Goal: Information Seeking & Learning: Learn about a topic

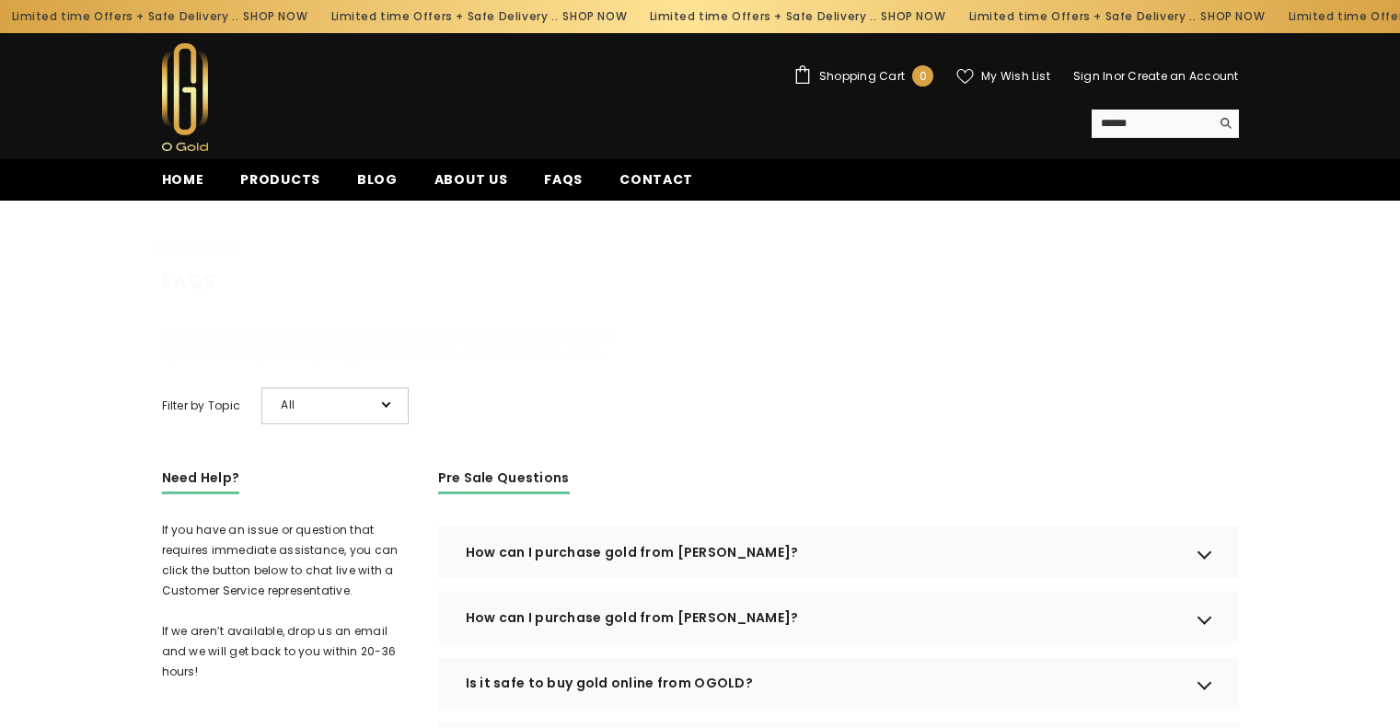
scroll to position [485, 0]
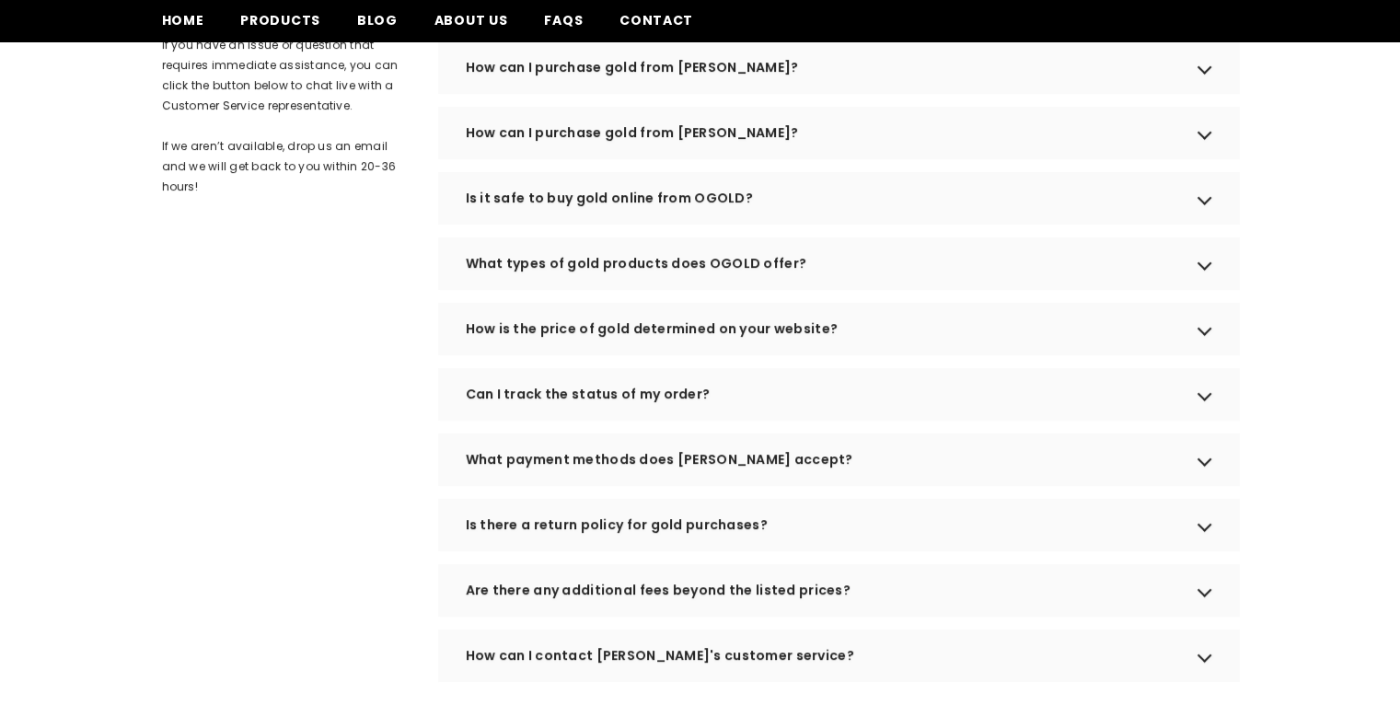
click at [799, 221] on div "Is it safe to buy gold online from OGOLD?" at bounding box center [838, 198] width 801 height 52
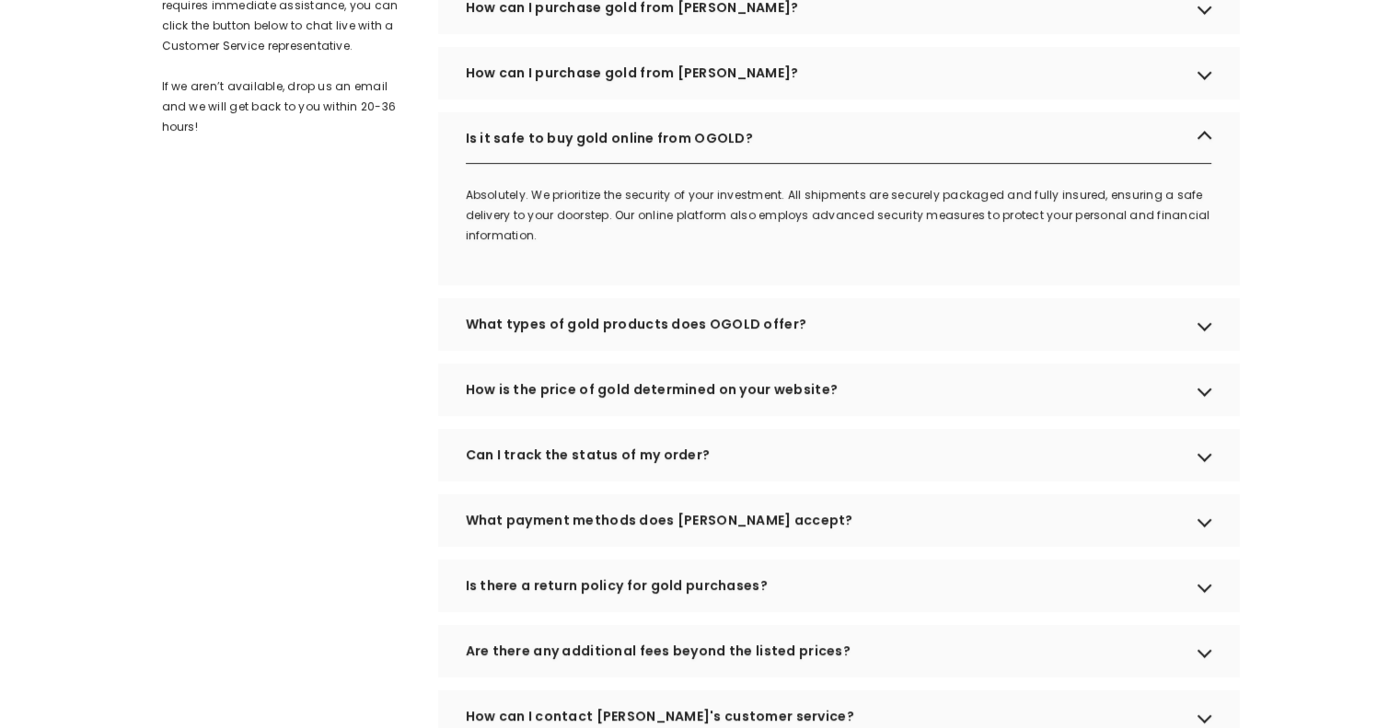
scroll to position [577, 0]
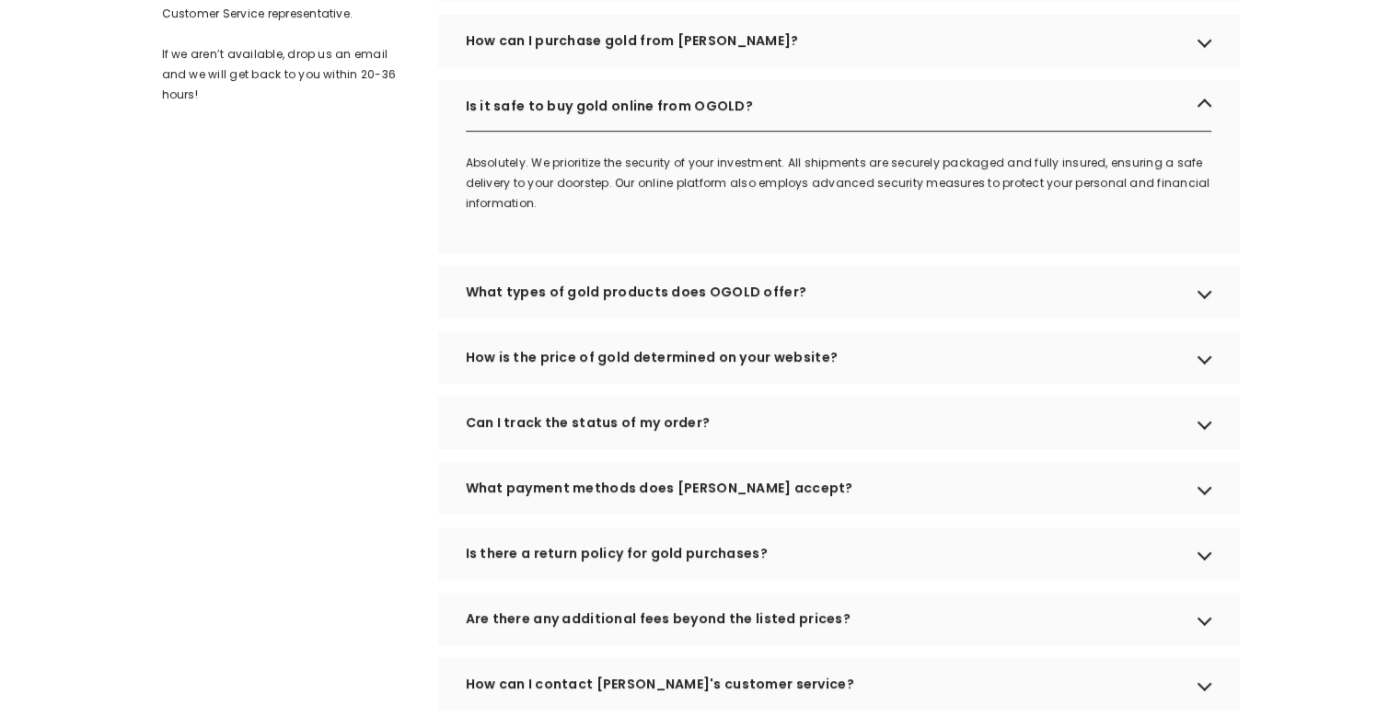
click at [823, 318] on div "What types of gold products does OGOLD offer?" at bounding box center [838, 292] width 801 height 52
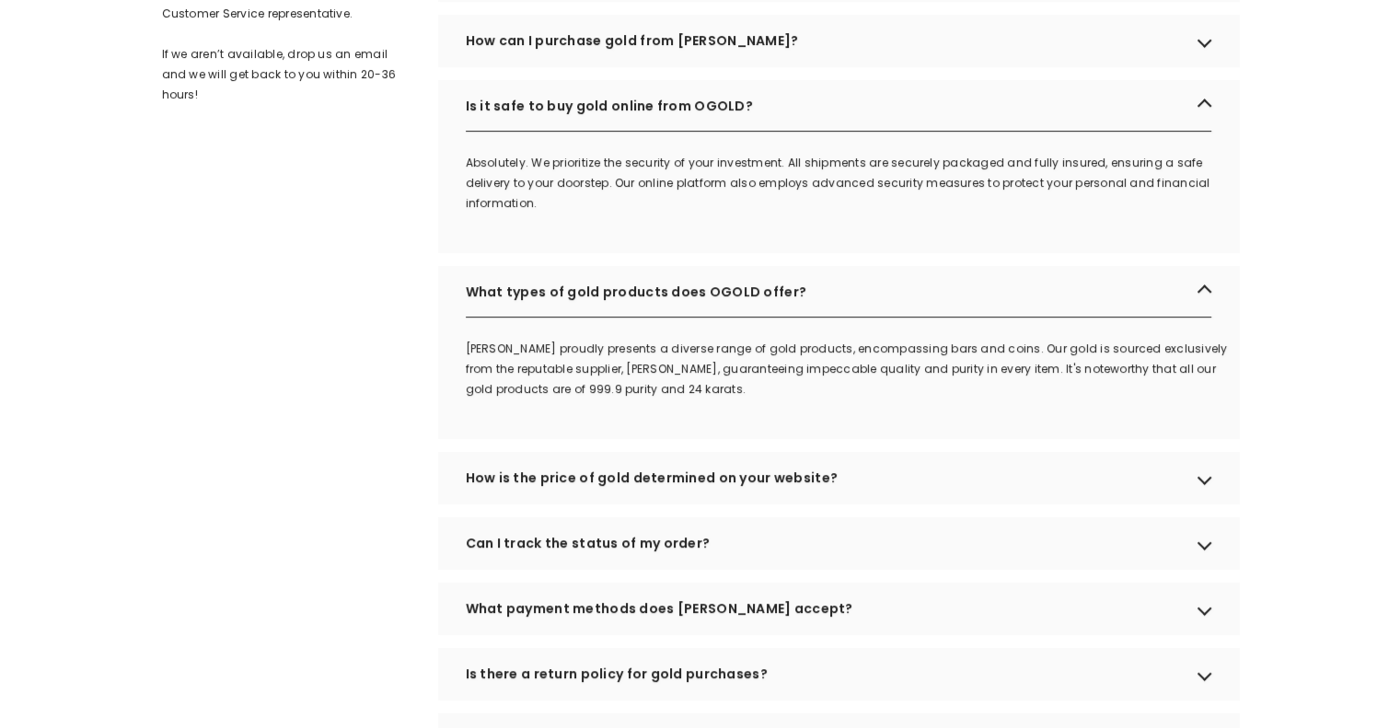
scroll to position [669, 0]
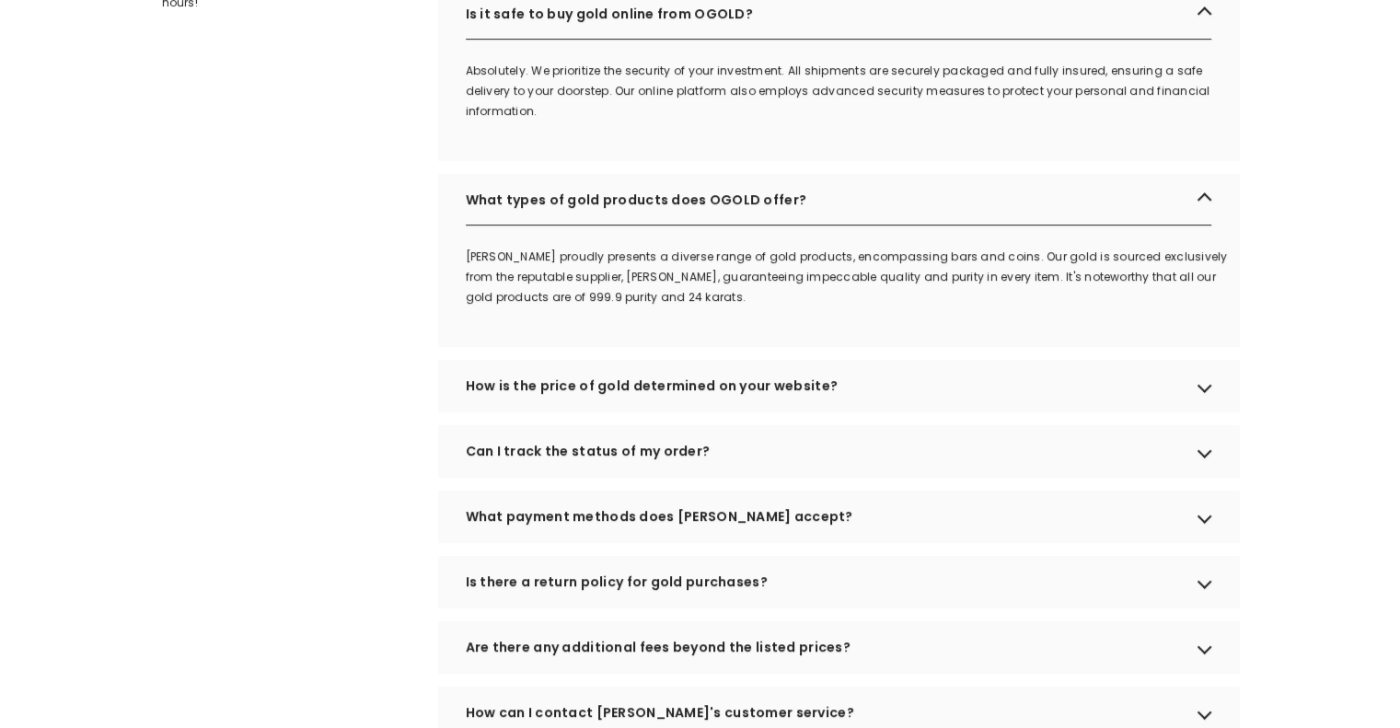
click at [941, 408] on div "How is the price of gold determined on your website?" at bounding box center [838, 386] width 801 height 52
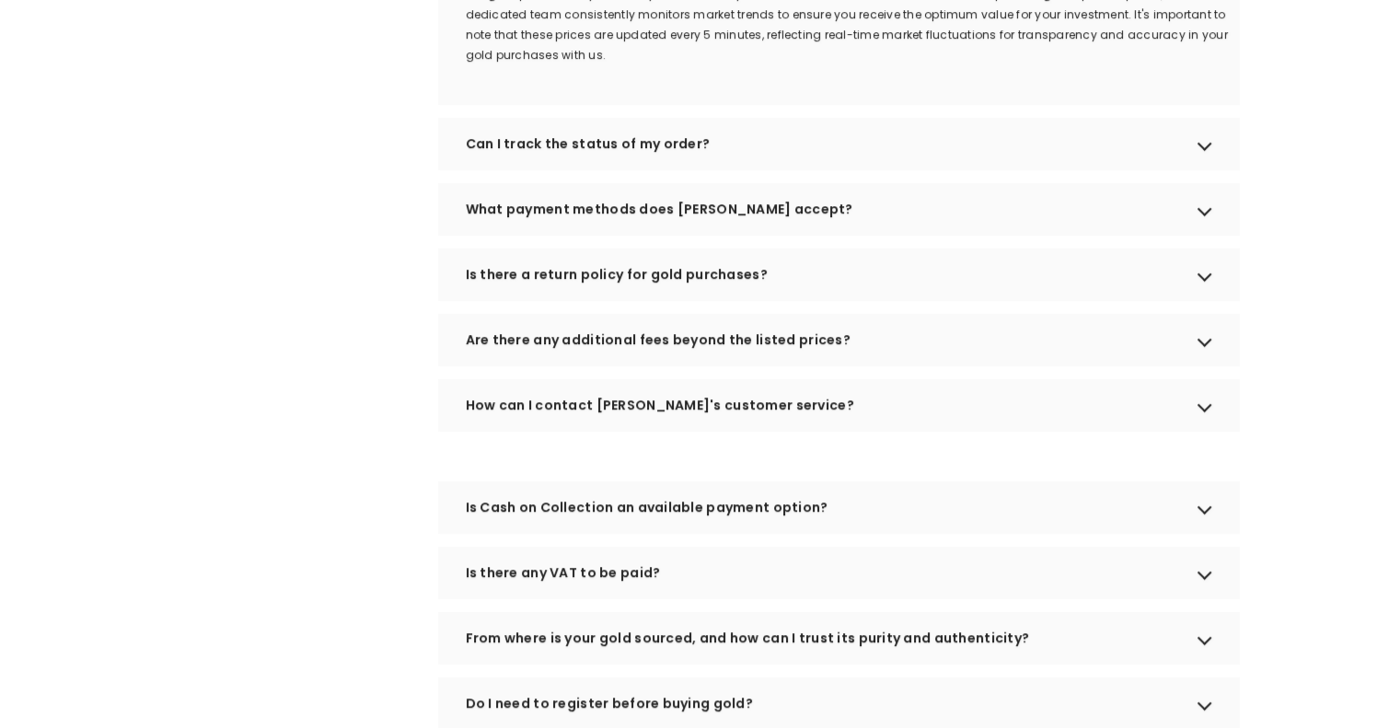
scroll to position [1130, 0]
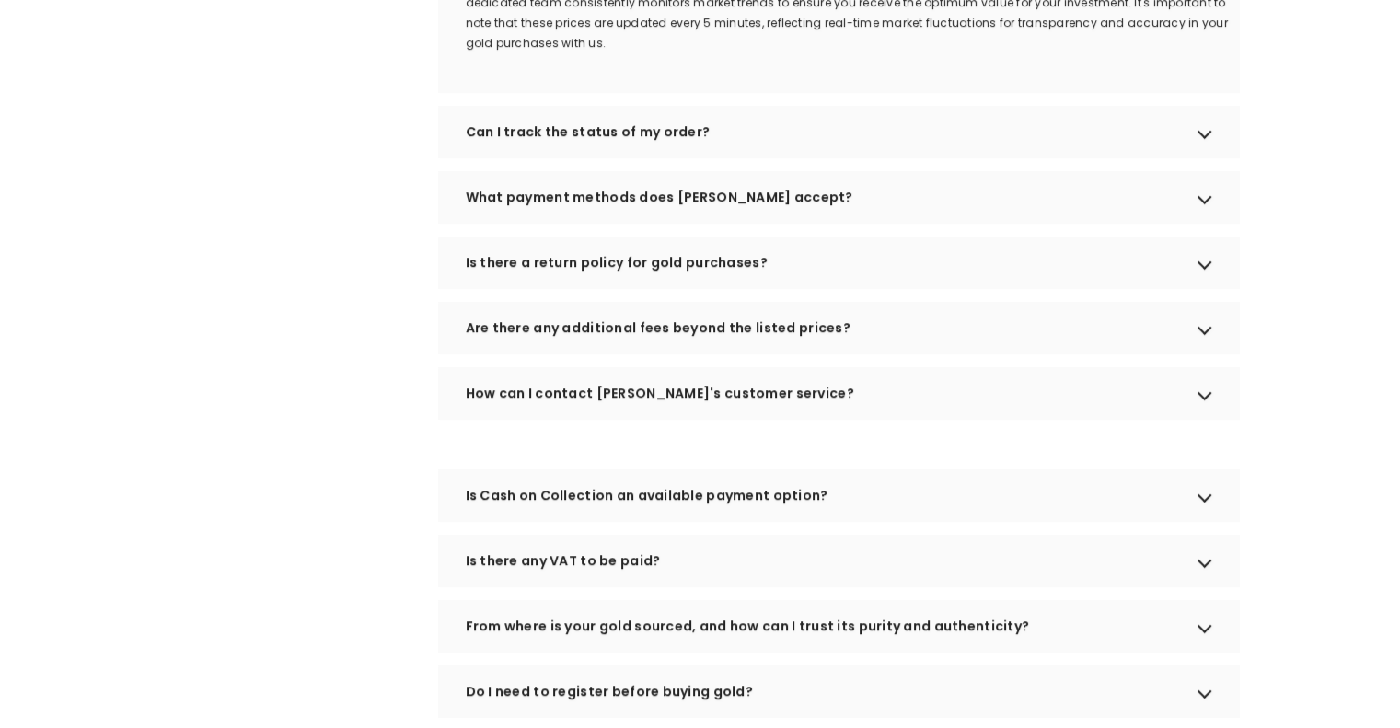
click at [777, 288] on div "Is there a return policy for gold purchases?" at bounding box center [838, 263] width 801 height 52
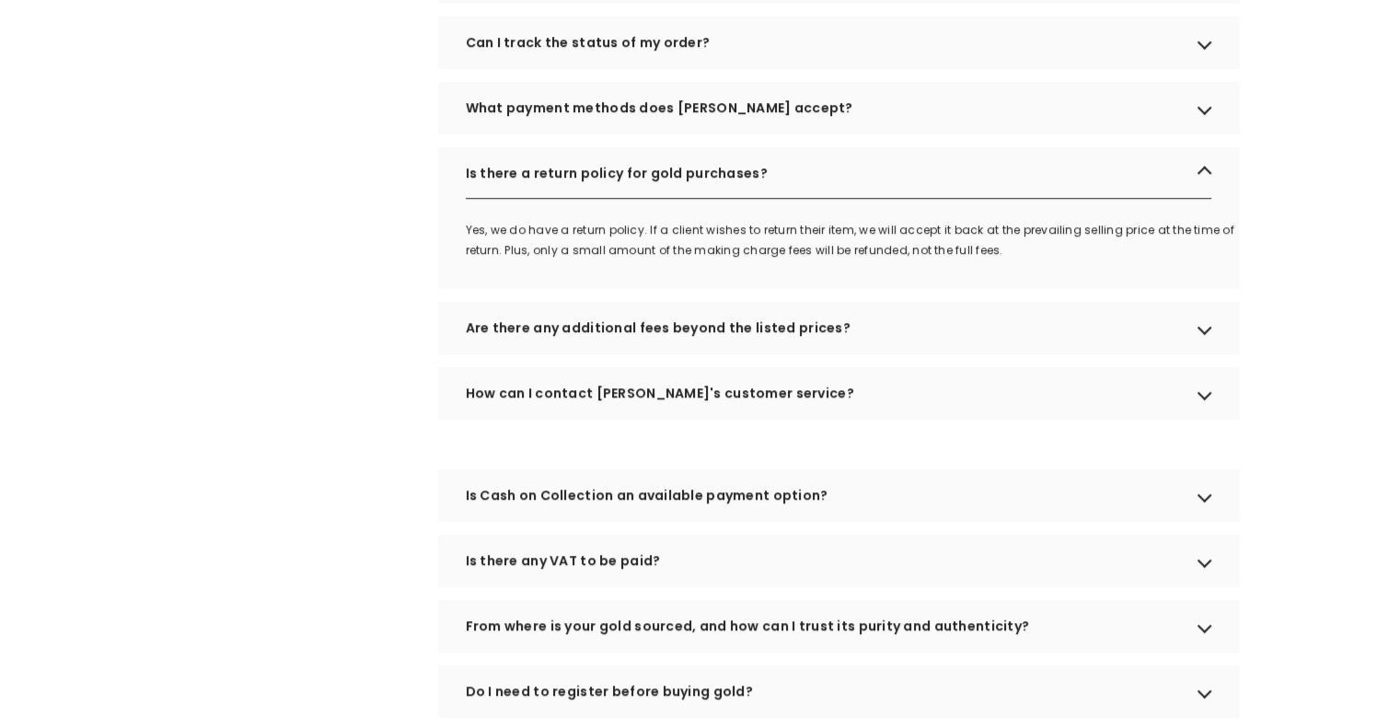
scroll to position [1222, 0]
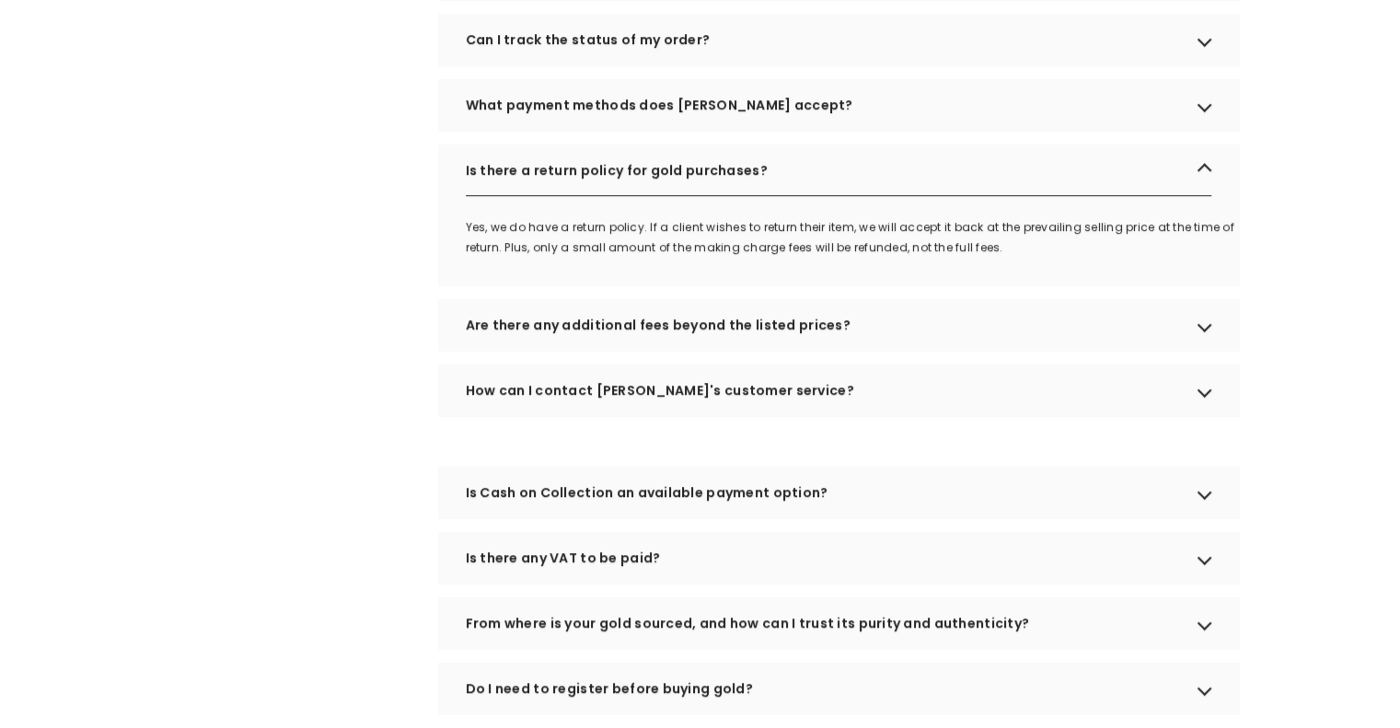
click at [873, 351] on div "Are there any additional fees beyond the listed prices?" at bounding box center [838, 325] width 801 height 52
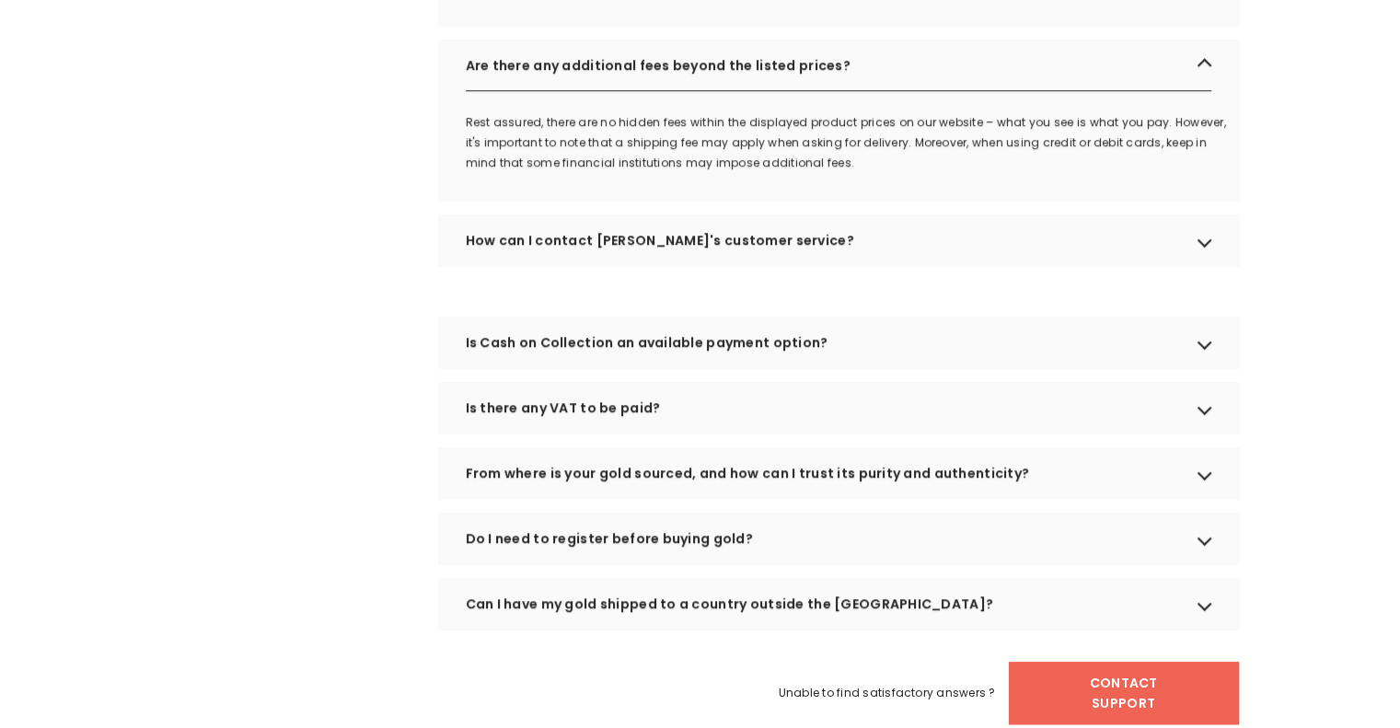
scroll to position [1498, 0]
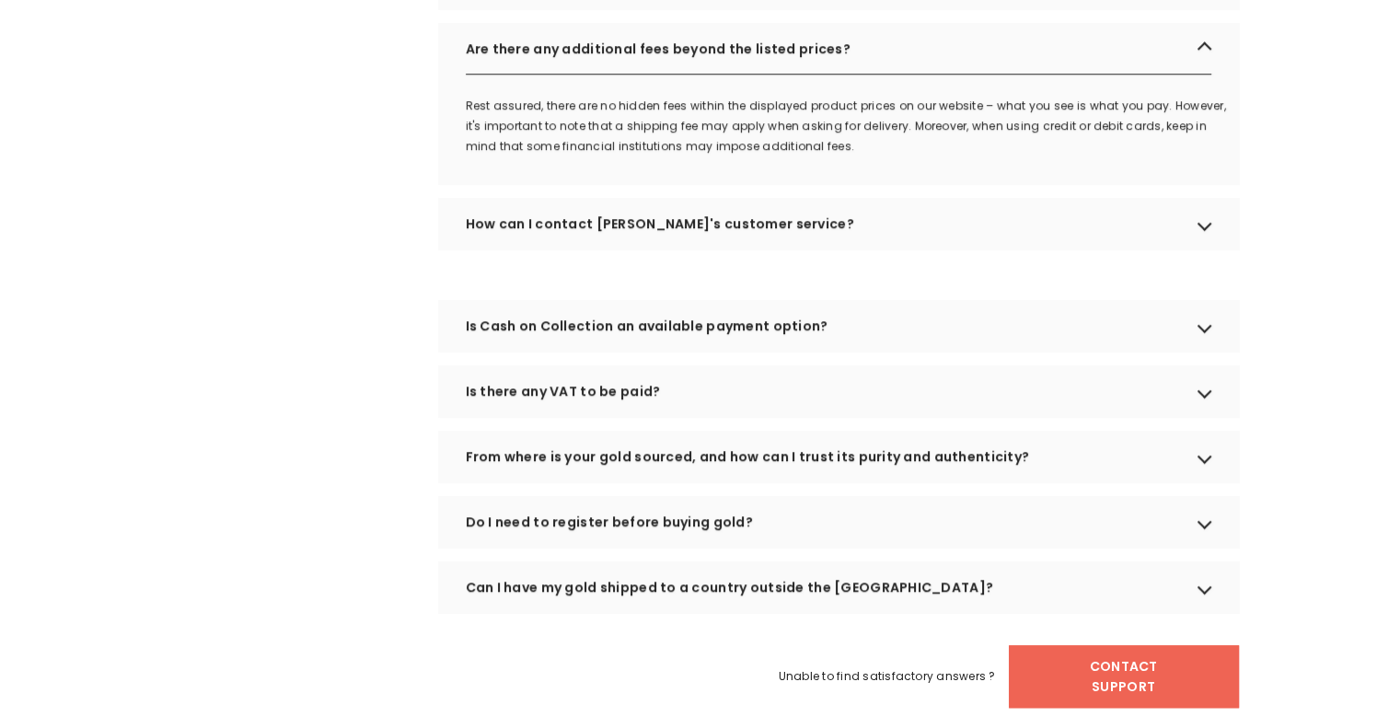
click at [784, 352] on div "Is Cash on Collection an available payment option?" at bounding box center [838, 326] width 801 height 52
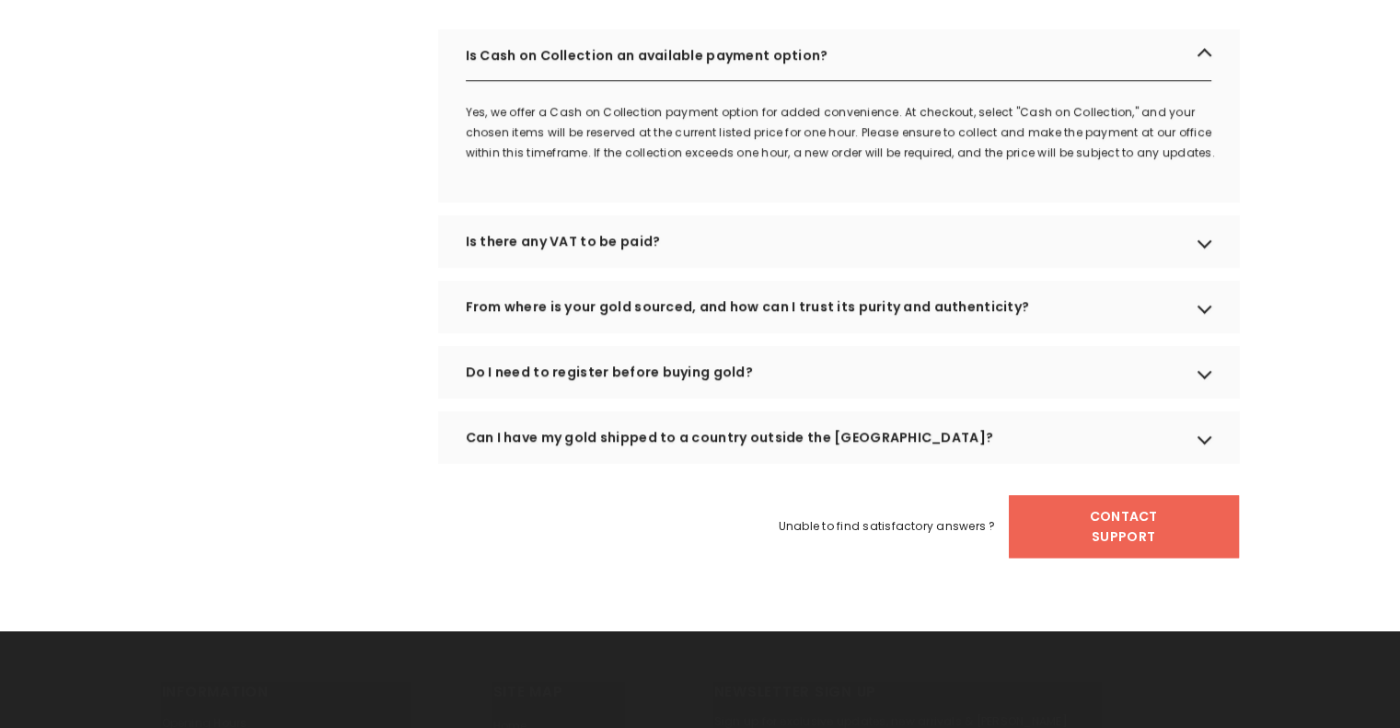
scroll to position [1774, 0]
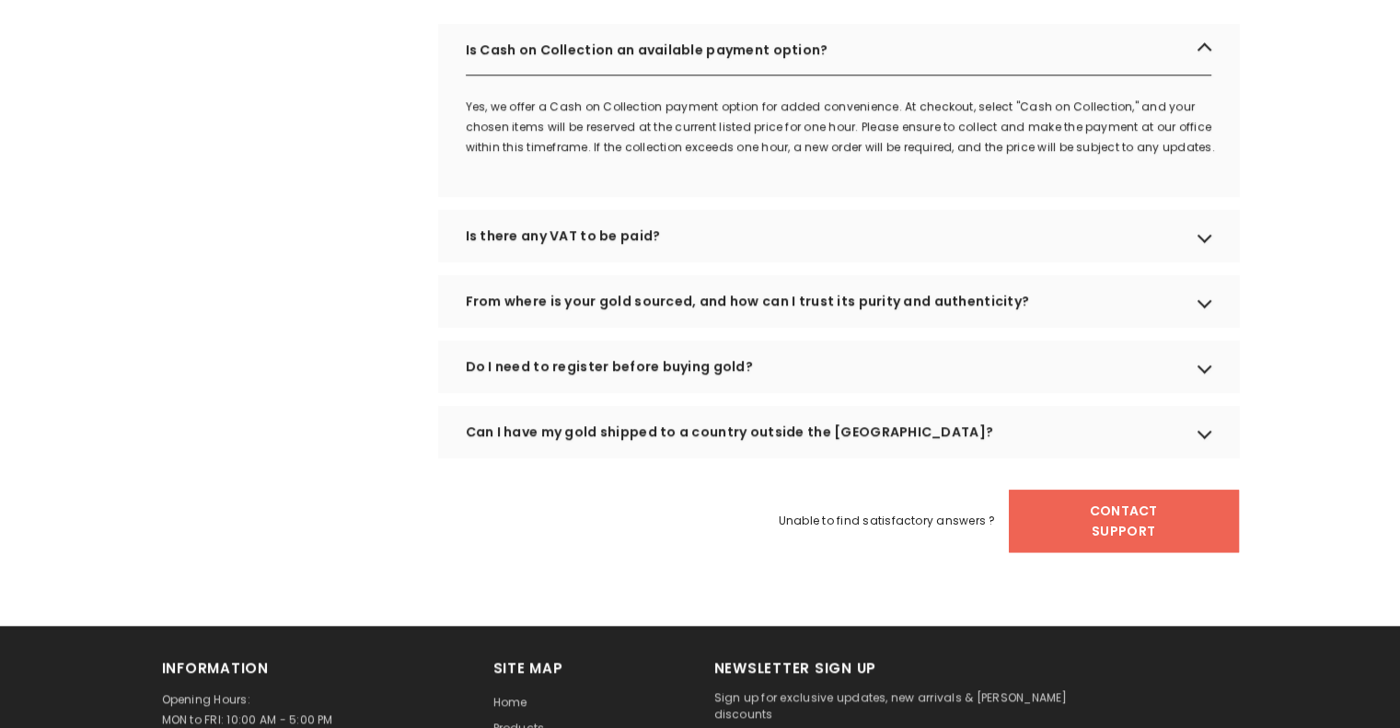
click at [773, 261] on div "Is there any VAT to be paid?" at bounding box center [838, 236] width 801 height 52
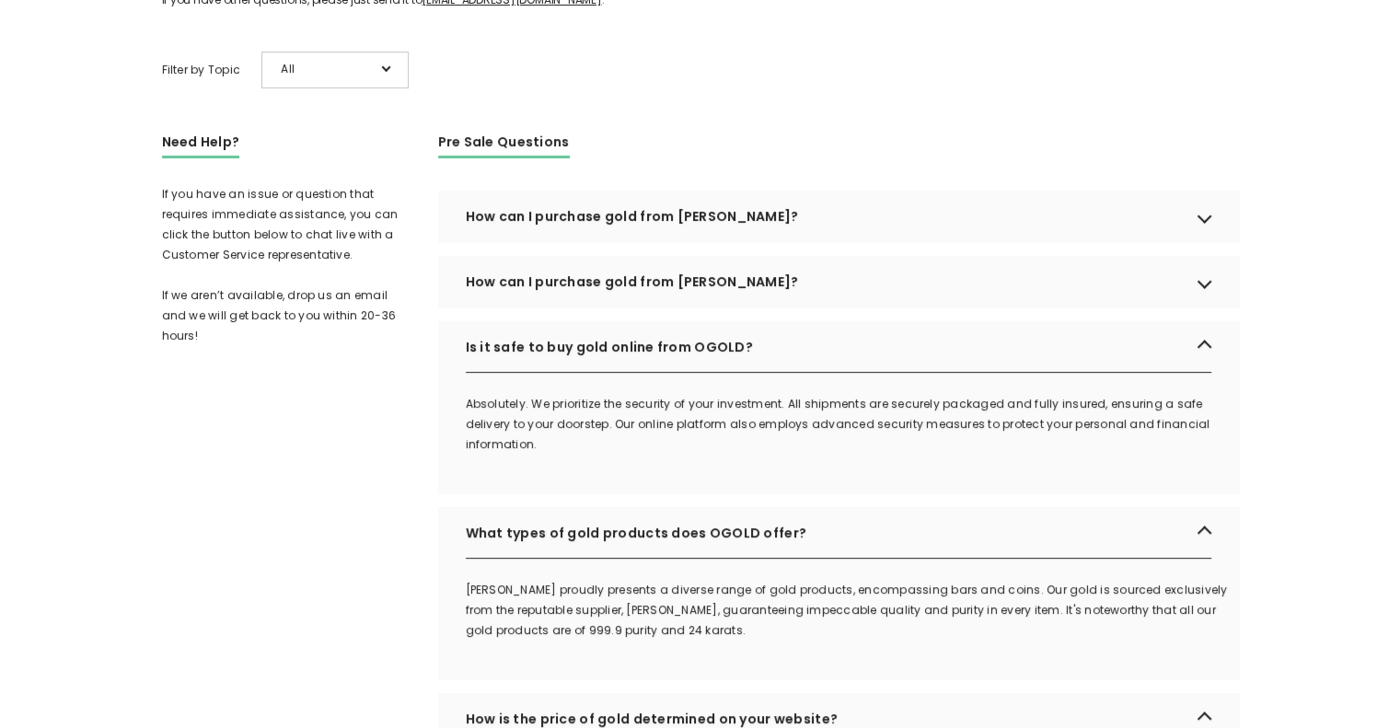
scroll to position [368, 0]
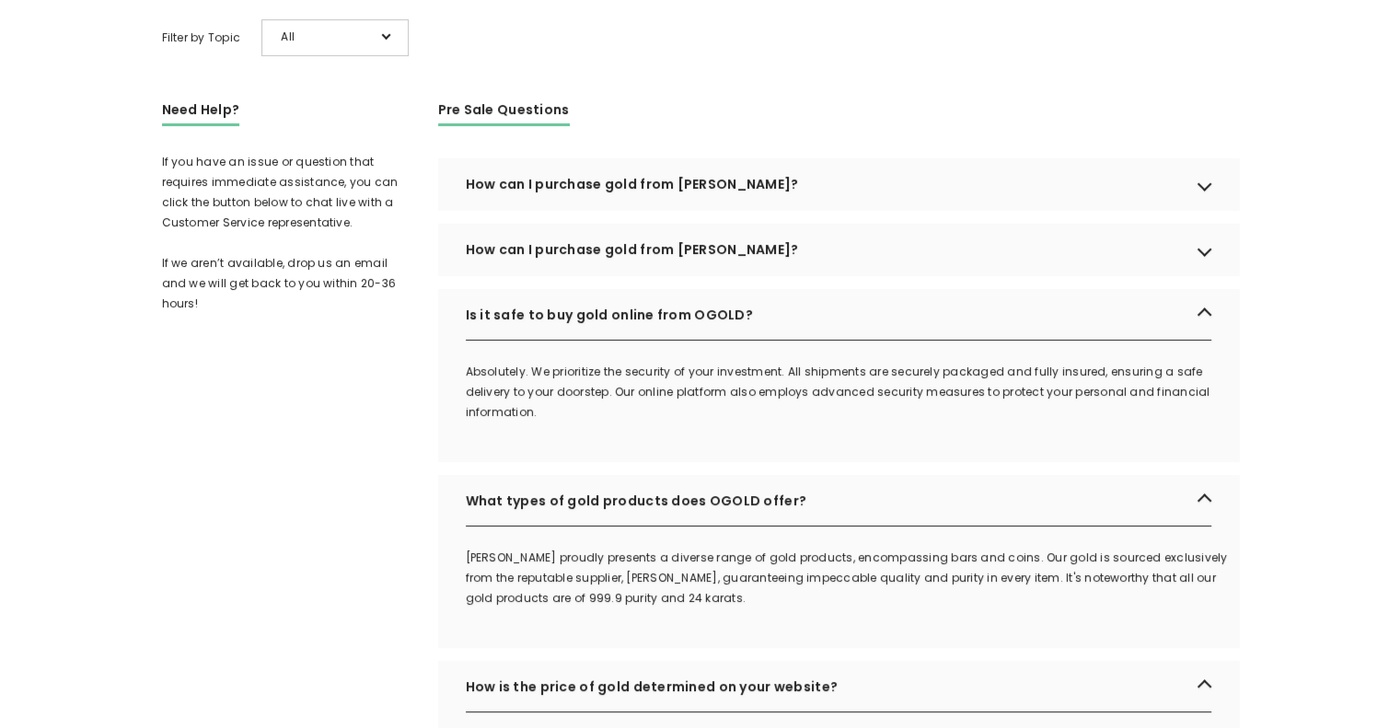
click at [692, 210] on div "How can I purchase gold from OGOLD?" at bounding box center [838, 184] width 801 height 52
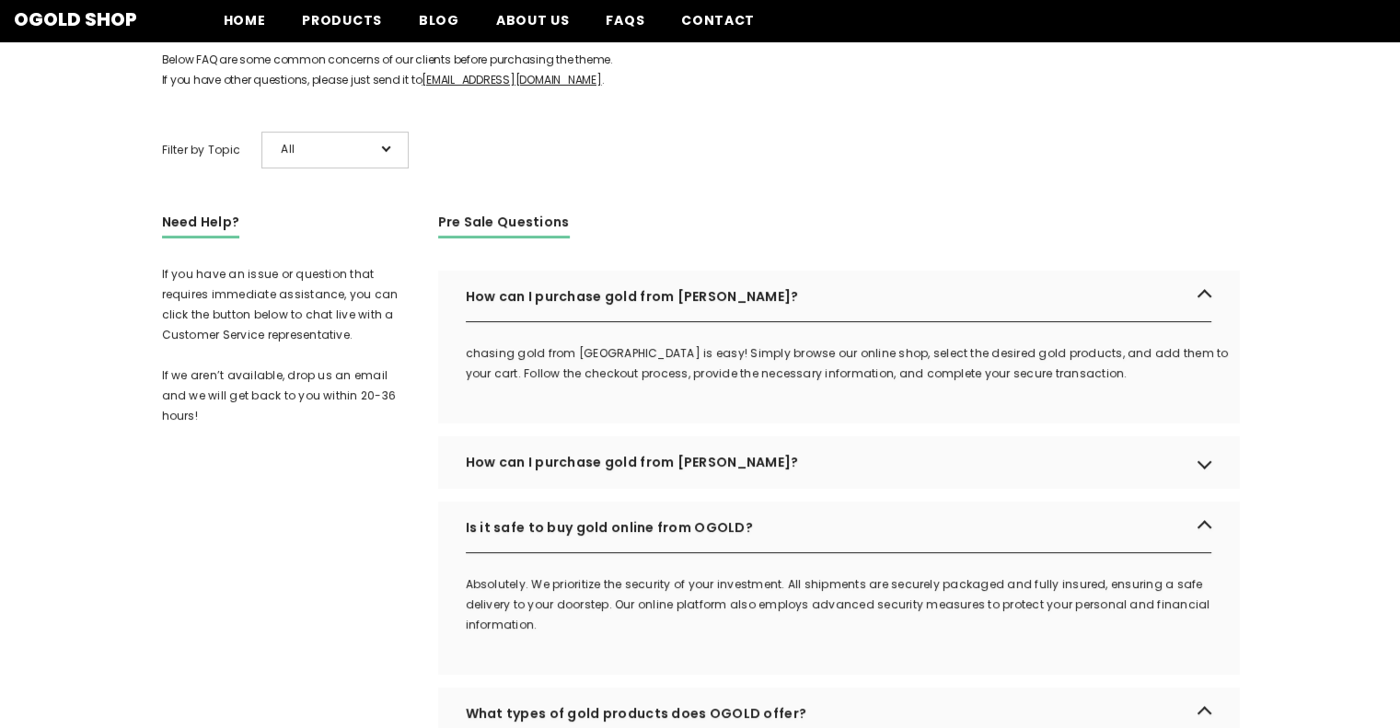
scroll to position [0, 0]
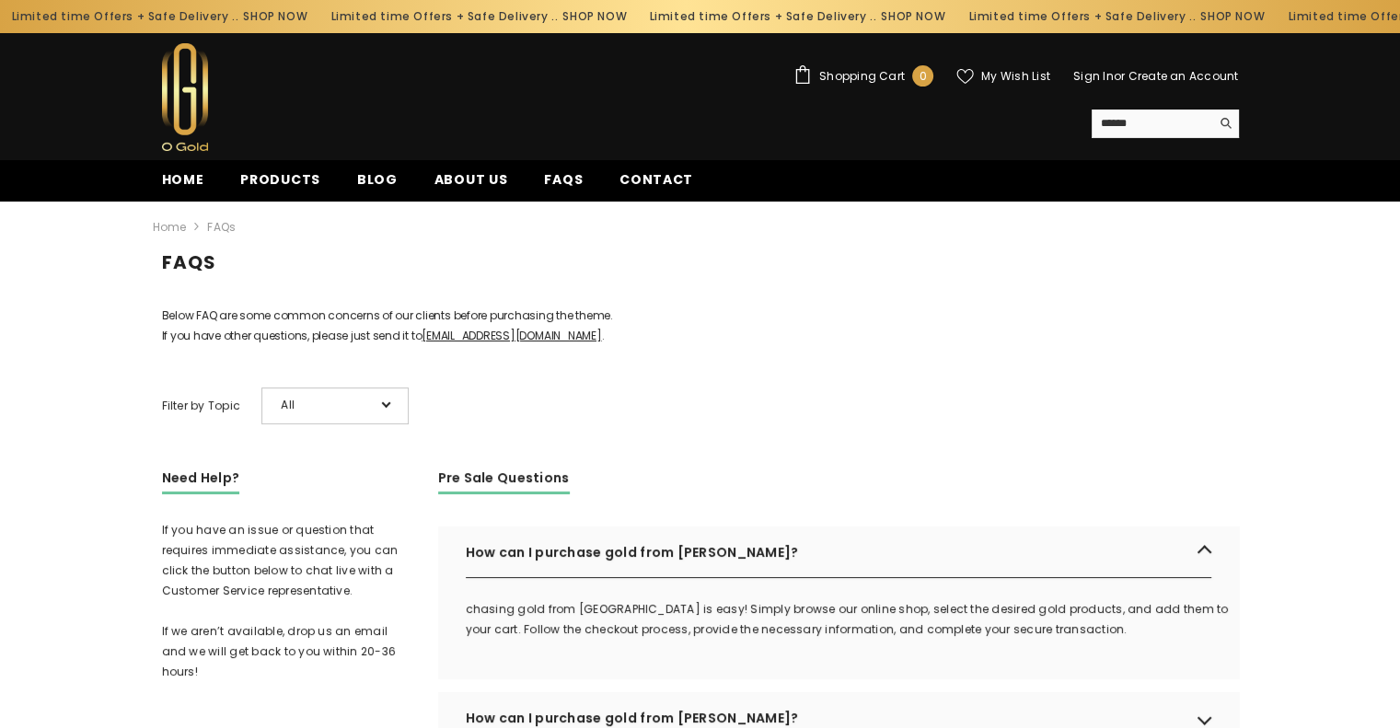
click at [195, 168] on ul "Home Products Blog About us FAQs Contact" at bounding box center [634, 179] width 981 height 41
click at [192, 171] on span "Home" at bounding box center [183, 179] width 42 height 19
